Goal: Task Accomplishment & Management: Manage account settings

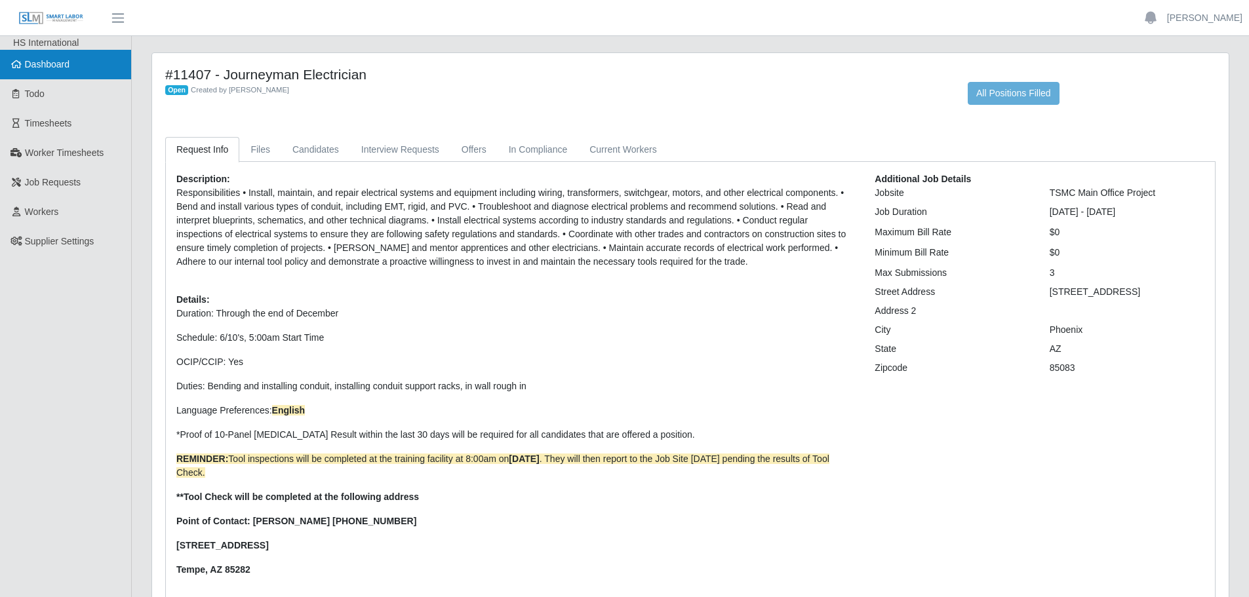
click at [34, 70] on span "Dashboard" at bounding box center [47, 64] width 45 height 10
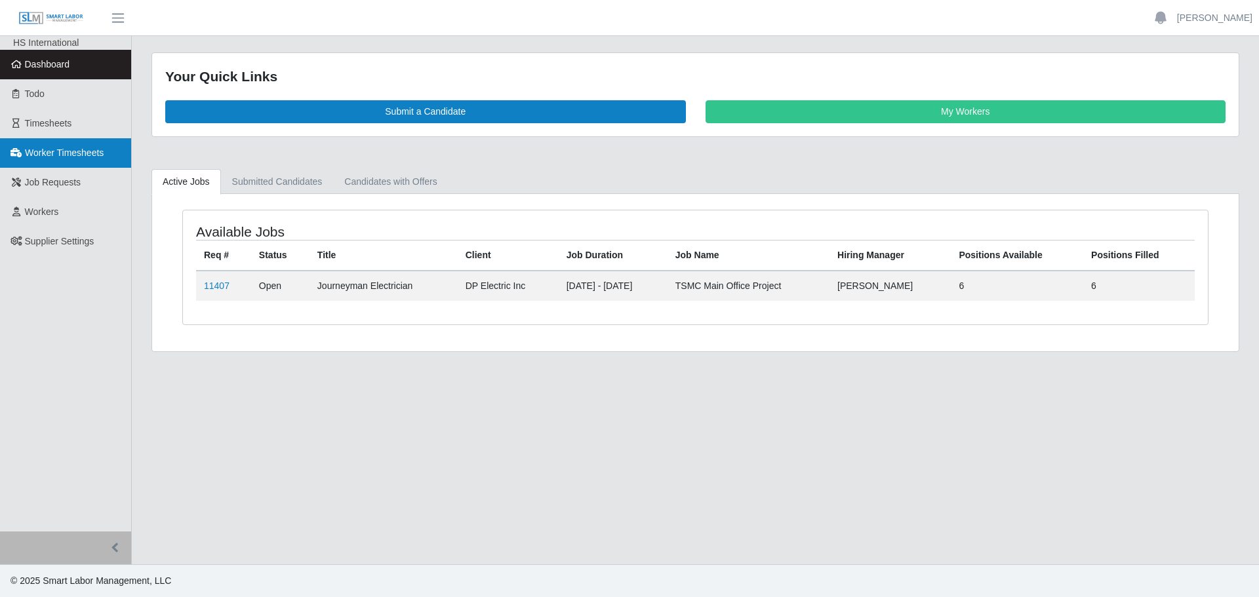
click at [52, 157] on span "Worker Timesheets" at bounding box center [64, 153] width 79 height 10
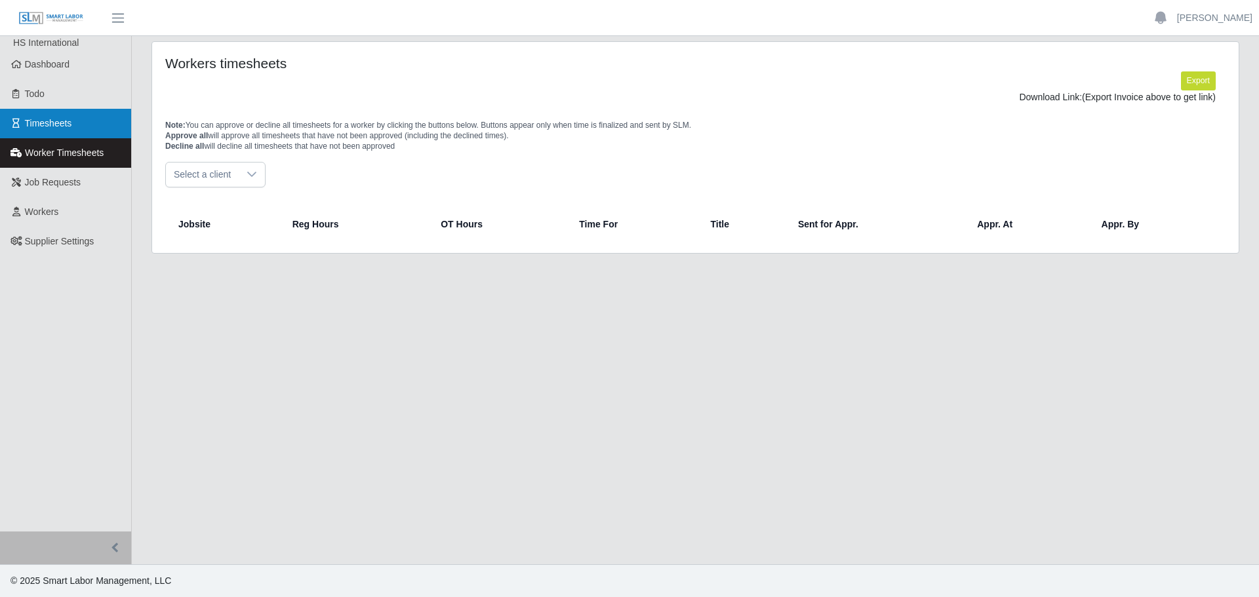
click at [56, 131] on link "Timesheets" at bounding box center [65, 124] width 131 height 30
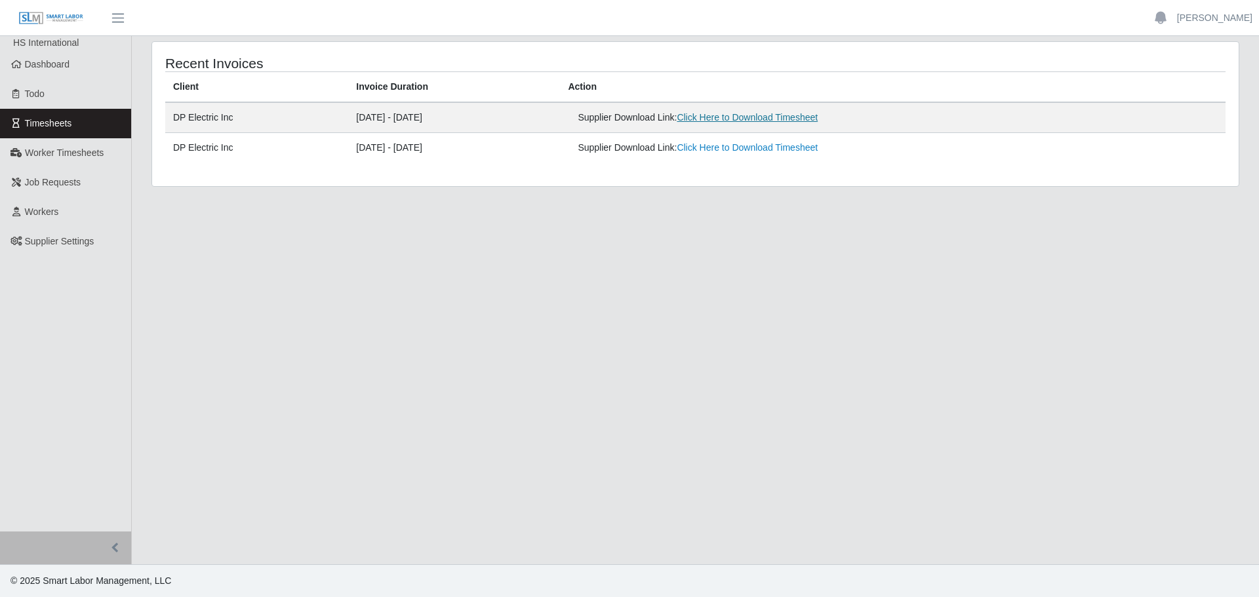
click at [768, 118] on link "Click Here to Download Timesheet" at bounding box center [747, 117] width 141 height 10
